Goal: Task Accomplishment & Management: Complete application form

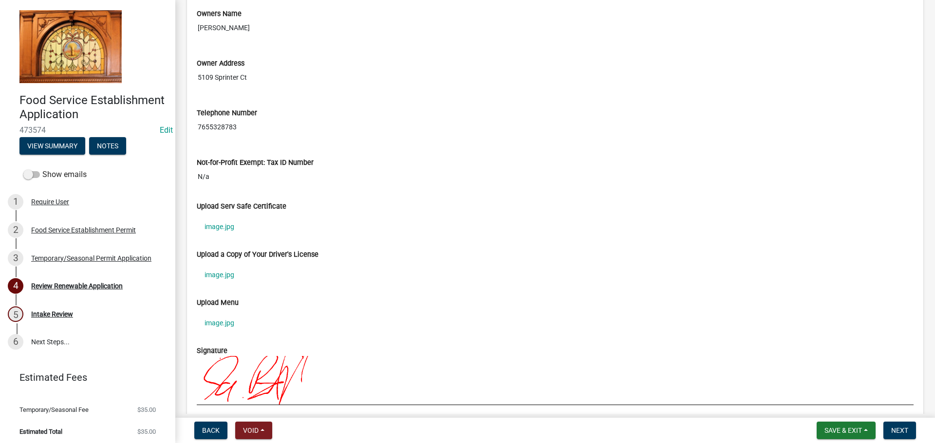
scroll to position [925, 0]
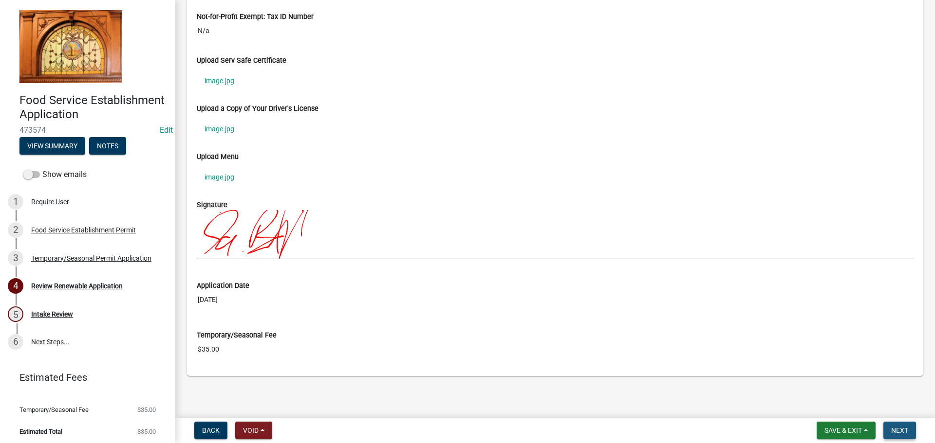
click at [893, 431] on span "Next" at bounding box center [899, 431] width 17 height 8
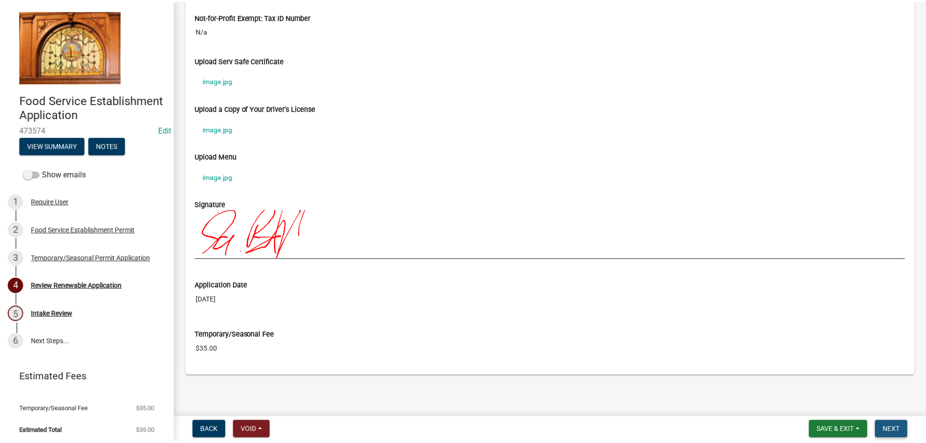
scroll to position [0, 0]
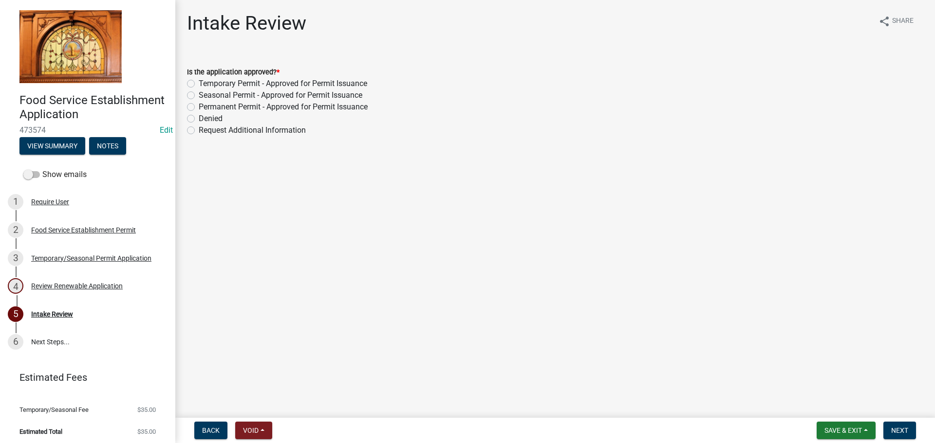
click at [320, 84] on label "Temporary Permit - Approved for Permit Issuance" at bounding box center [283, 84] width 168 height 12
click at [205, 84] on input "Temporary Permit - Approved for Permit Issuance" at bounding box center [202, 81] width 6 height 6
radio input "true"
click at [911, 432] on button "Next" at bounding box center [899, 431] width 33 height 18
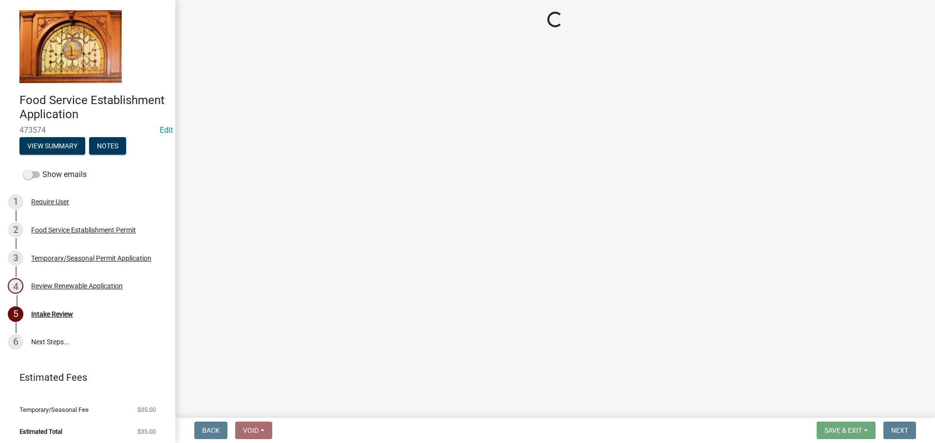
select select "3: 3"
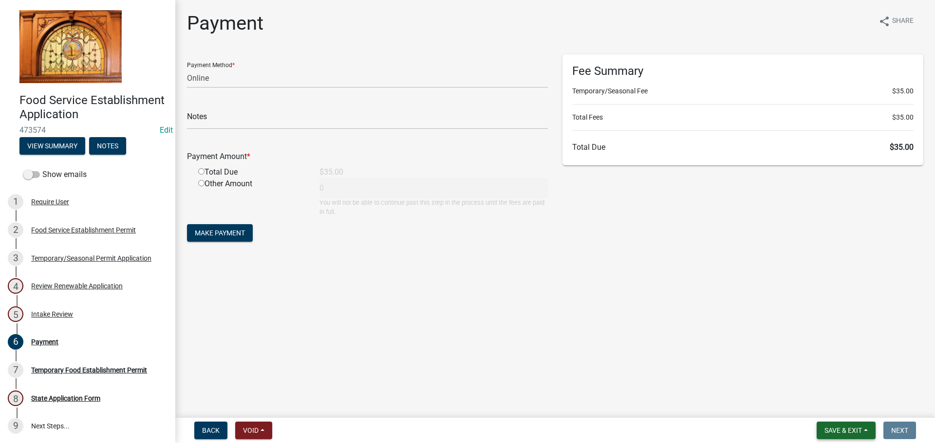
click at [828, 434] on span "Save & Exit" at bounding box center [842, 431] width 37 height 8
click at [833, 403] on button "Save & Exit" at bounding box center [836, 405] width 78 height 23
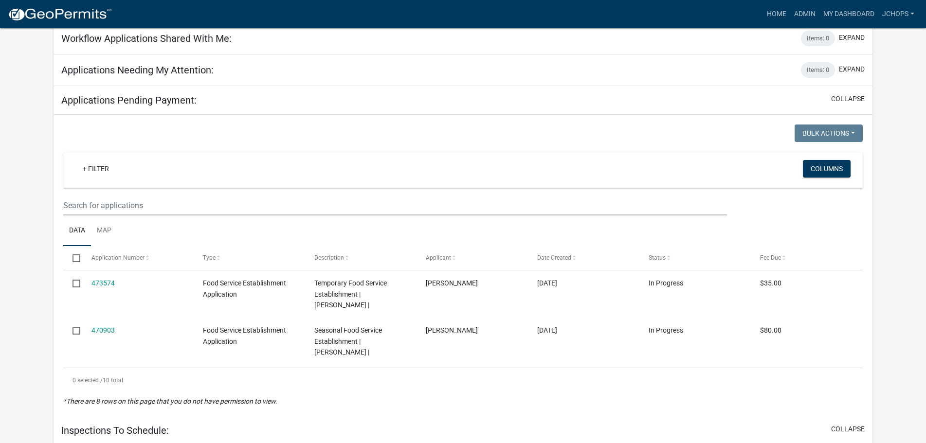
scroll to position [146, 0]
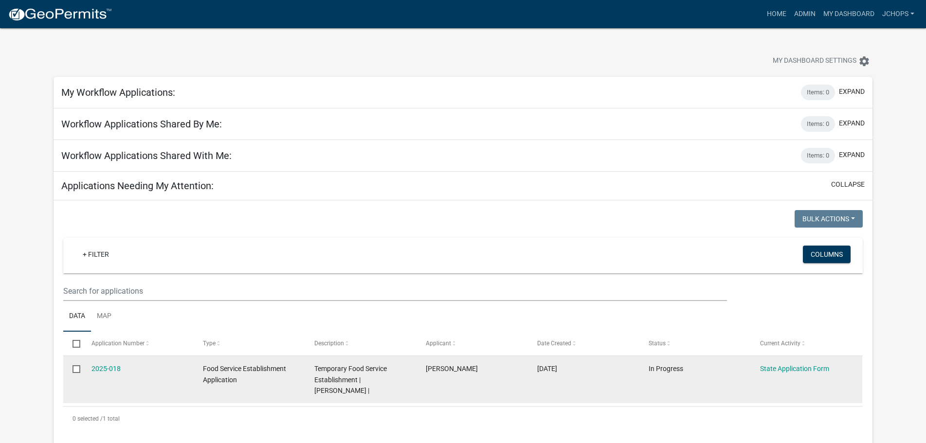
click at [112, 373] on div "2025-018" at bounding box center [138, 369] width 93 height 11
click at [112, 371] on link "2025-018" at bounding box center [106, 369] width 29 height 8
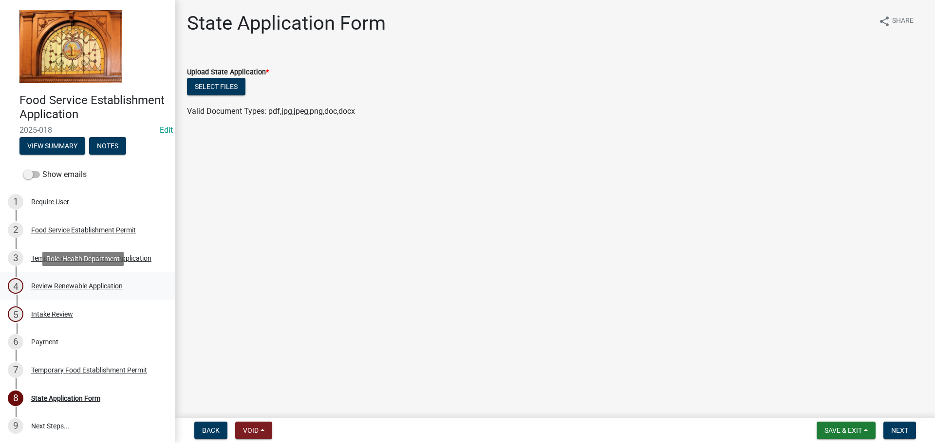
click at [54, 286] on div "Review Renewable Application" at bounding box center [77, 286] width 92 height 7
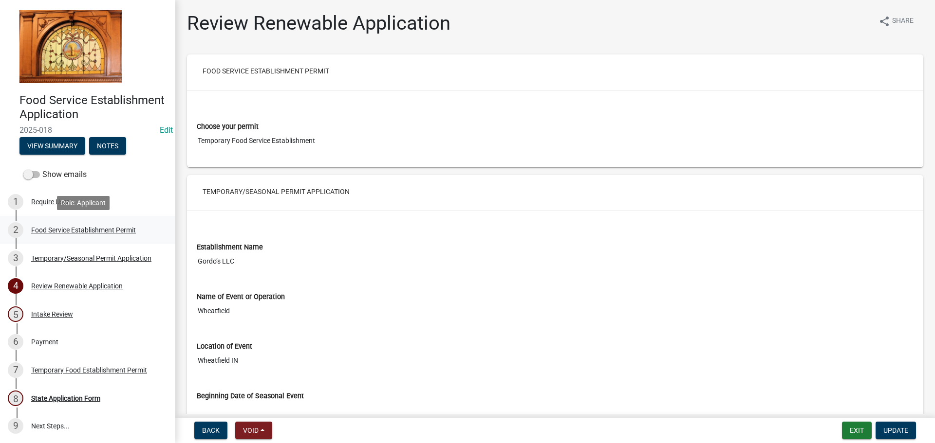
click at [57, 224] on div "2 Food Service Establishment Permit" at bounding box center [84, 230] width 152 height 16
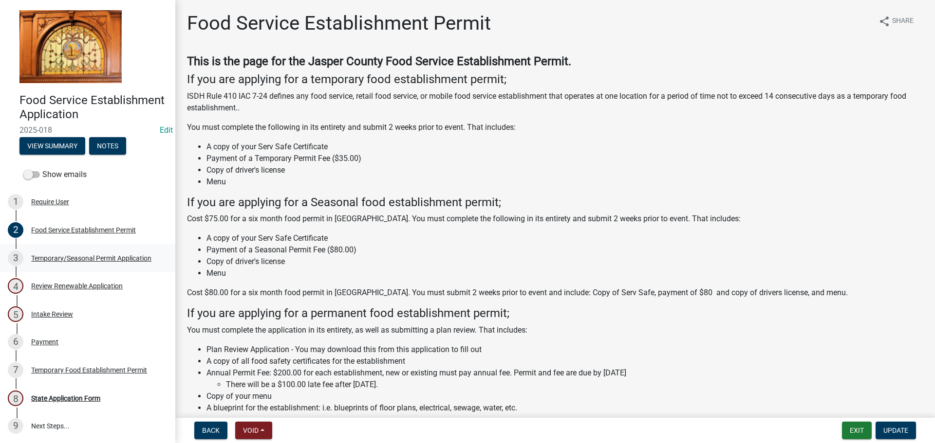
click at [77, 256] on div "Temporary/Seasonal Permit Application" at bounding box center [91, 258] width 120 height 7
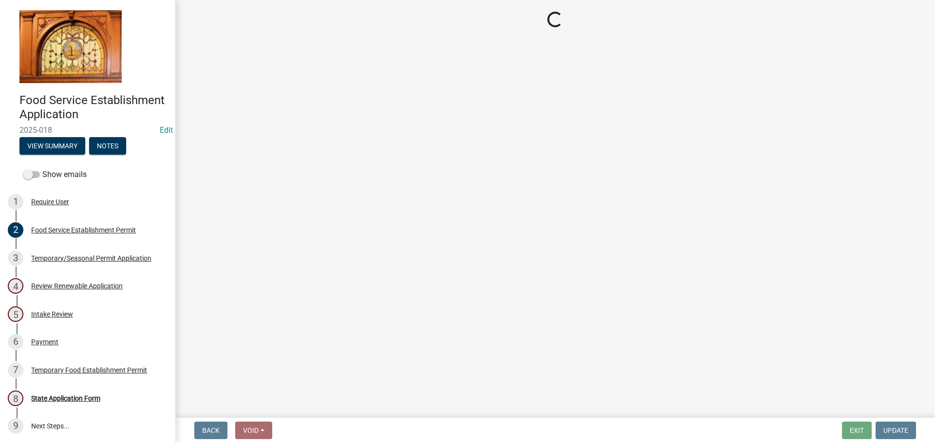
select select "399f9557-f96e-42ef-b392-a66d772d62c2"
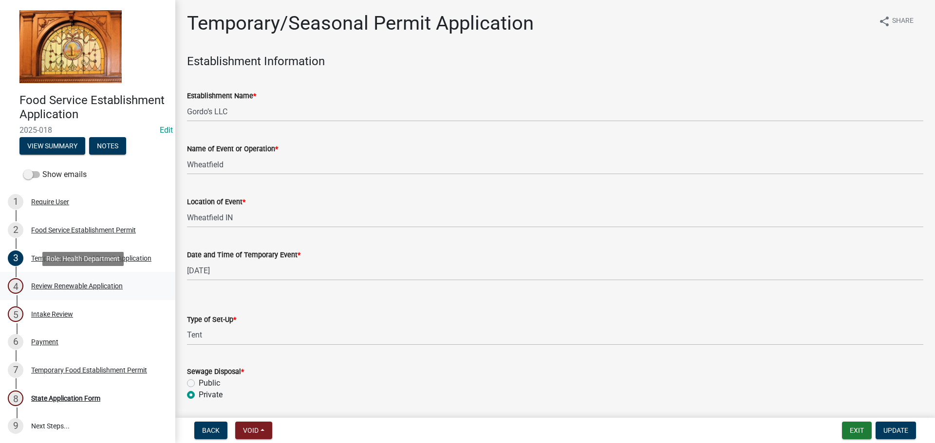
click at [67, 287] on div "Review Renewable Application" at bounding box center [77, 286] width 92 height 7
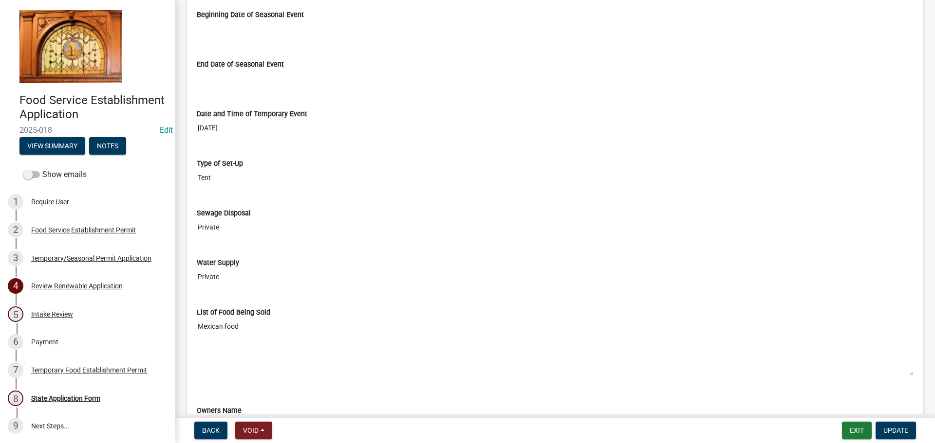
scroll to position [389, 0]
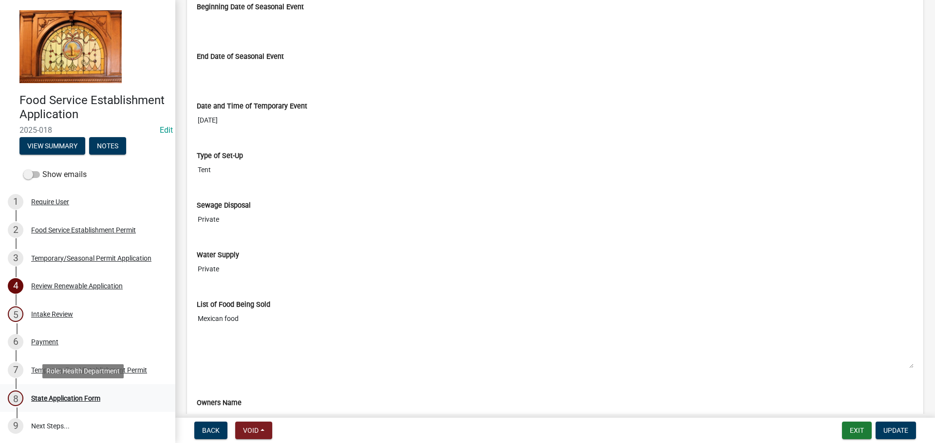
click at [77, 400] on div "State Application Form" at bounding box center [65, 398] width 69 height 7
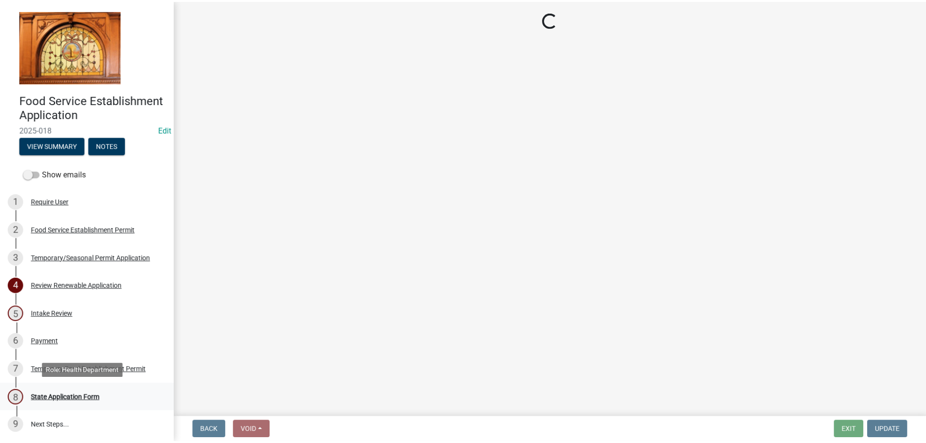
scroll to position [0, 0]
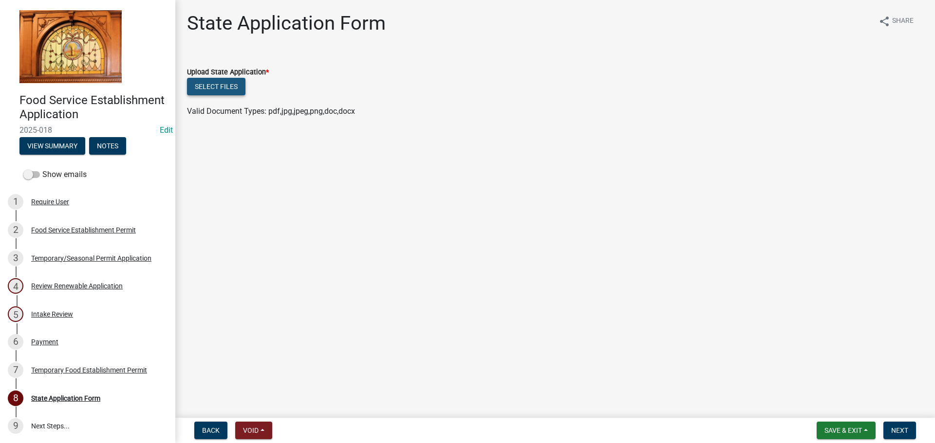
click at [220, 87] on button "Select files" at bounding box center [216, 87] width 58 height 18
click at [221, 93] on button "Select files" at bounding box center [216, 87] width 58 height 18
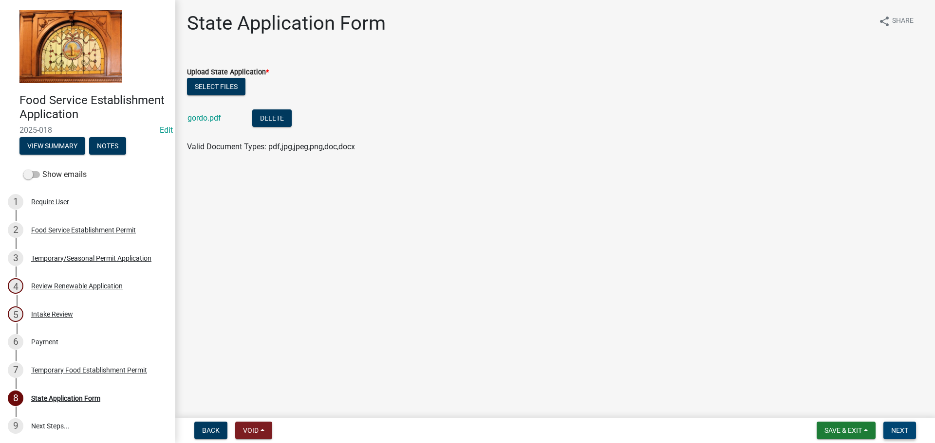
click at [904, 435] on span "Next" at bounding box center [899, 431] width 17 height 8
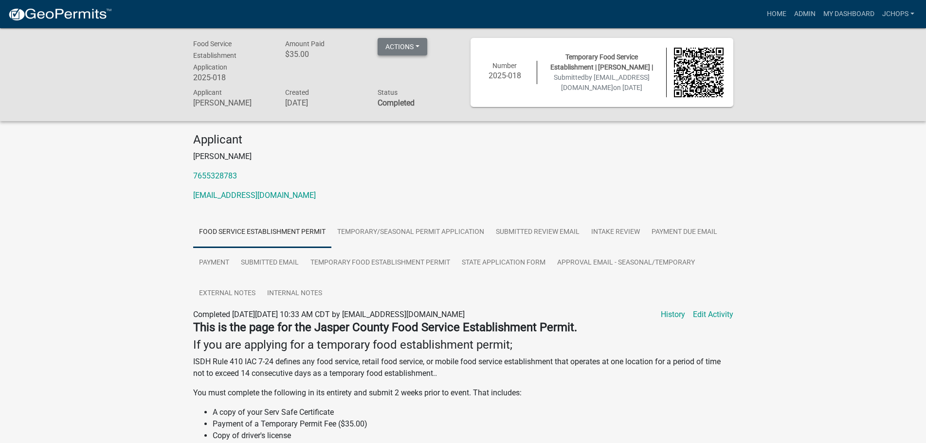
click at [382, 48] on button "Actions" at bounding box center [403, 47] width 50 height 18
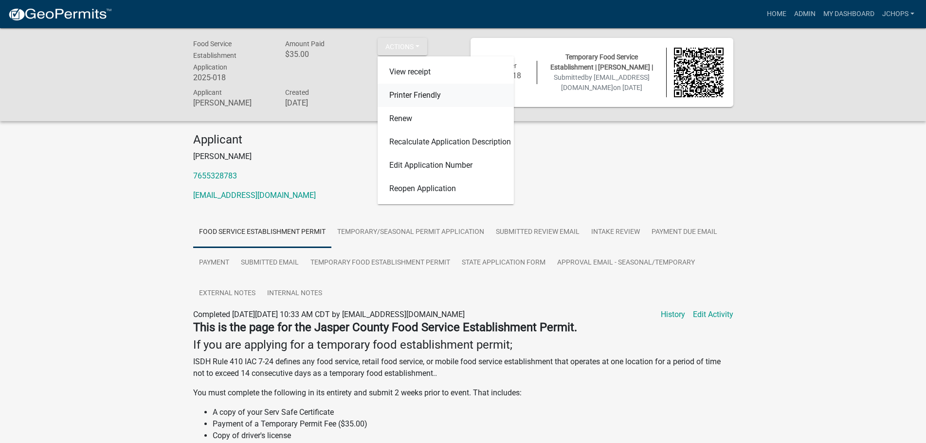
click at [449, 100] on link "Printer Friendly" at bounding box center [446, 95] width 136 height 23
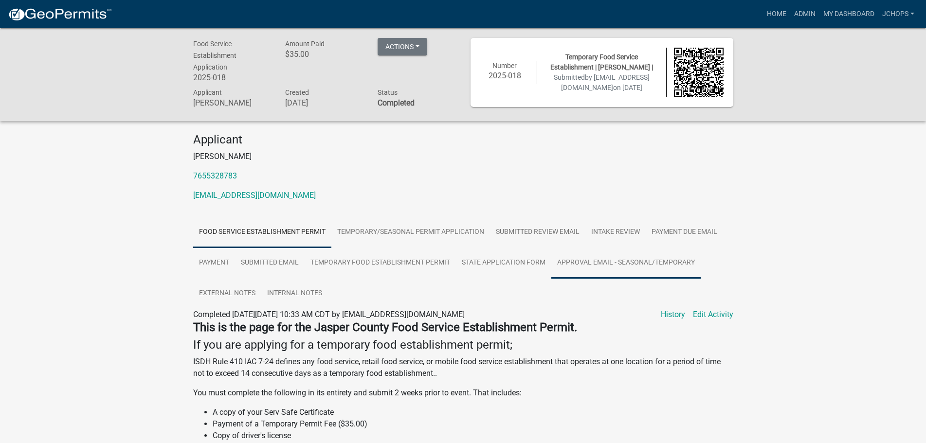
click at [586, 265] on link "Approval Email - Seasonal/Temporary" at bounding box center [626, 263] width 149 height 31
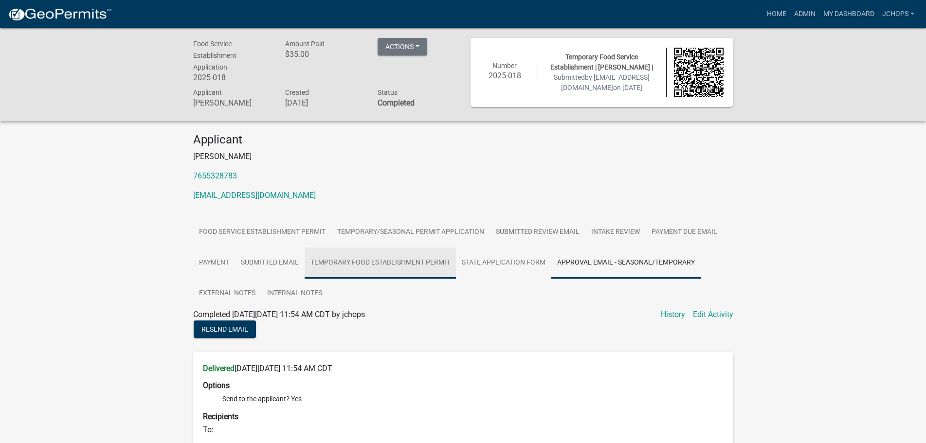
click at [406, 263] on link "Temporary Food Establishment Permit" at bounding box center [380, 263] width 151 height 31
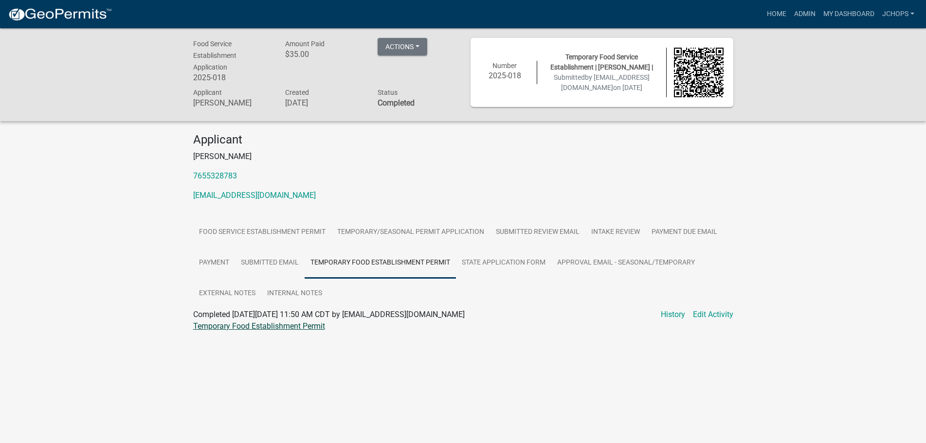
click at [270, 326] on link "Temporary Food Establishment Permit" at bounding box center [259, 326] width 132 height 9
